Goal: Task Accomplishment & Management: Use online tool/utility

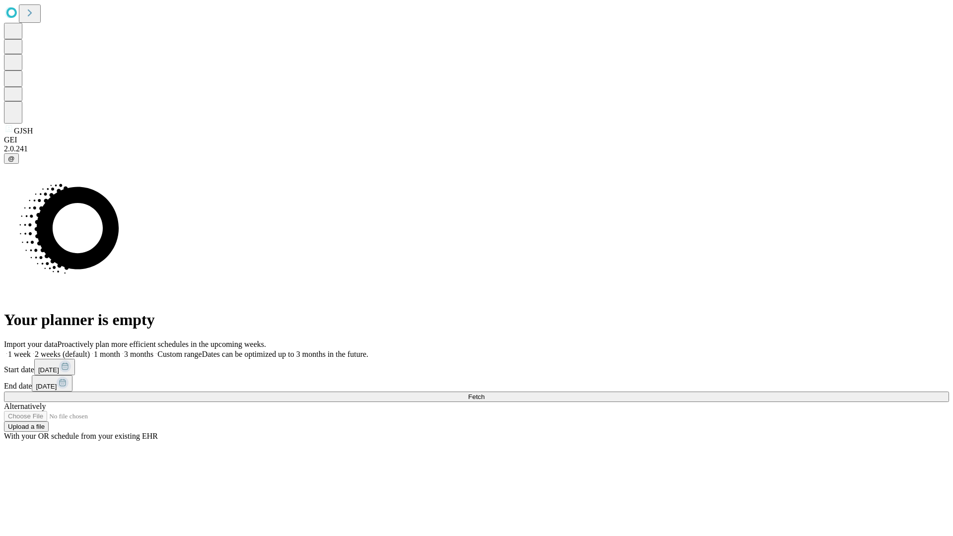
click at [485, 393] on span "Fetch" at bounding box center [476, 396] width 16 height 7
